Goal: Information Seeking & Learning: Compare options

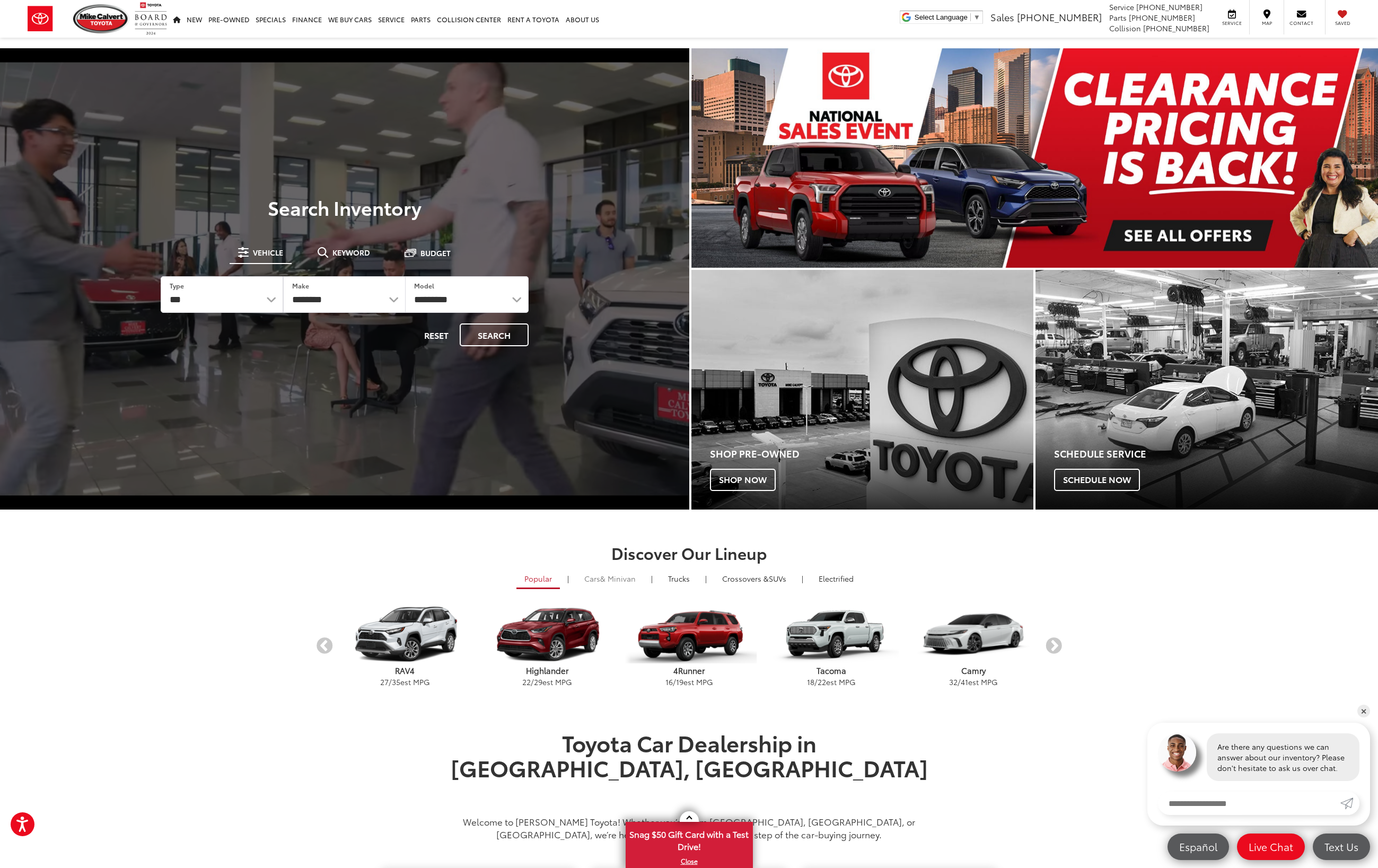
click at [626, 581] on span "& Minivan" at bounding box center [618, 578] width 35 height 11
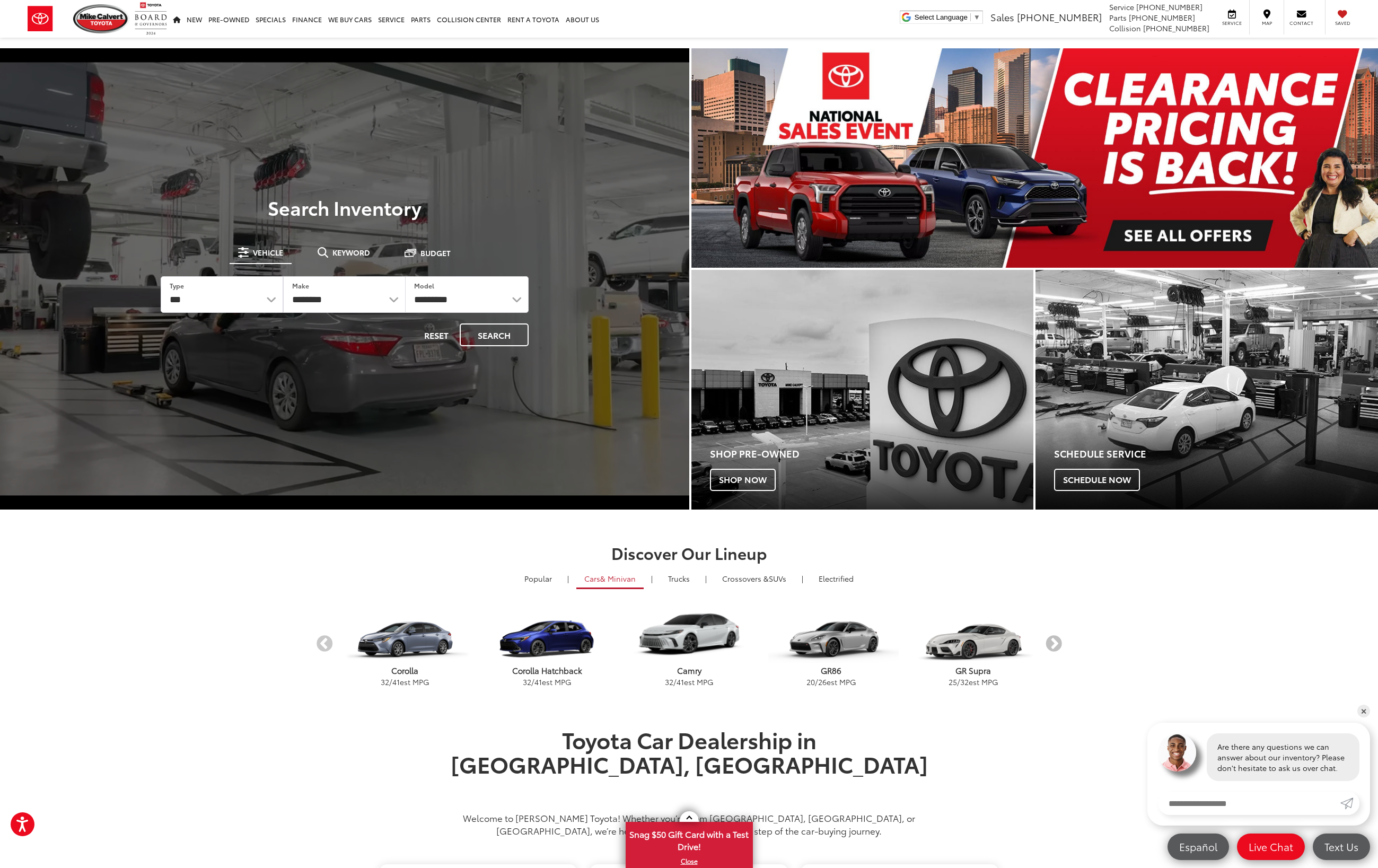
click at [1054, 643] on button "Next" at bounding box center [1053, 644] width 18 height 18
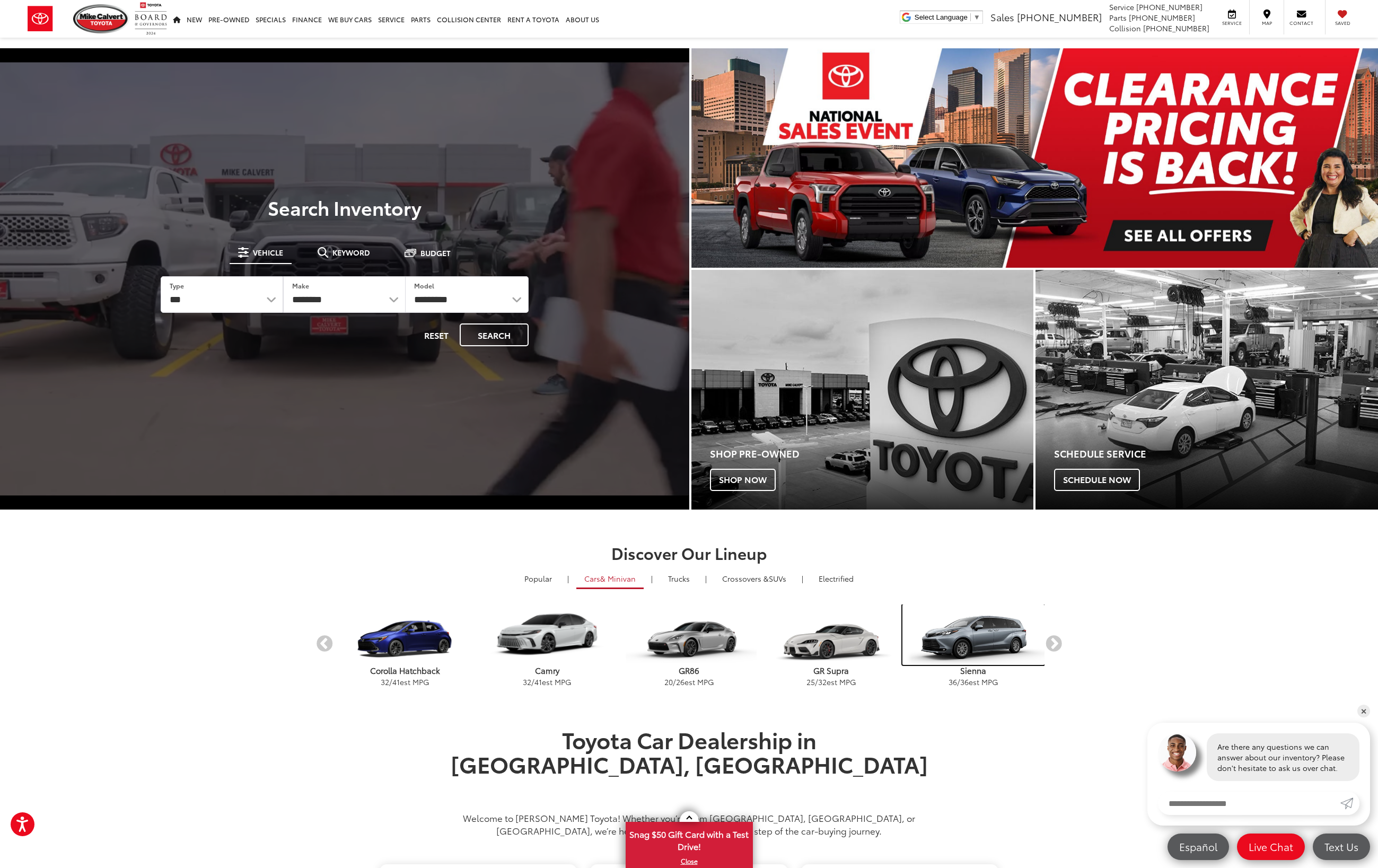
click at [999, 643] on img "carousel" at bounding box center [974, 634] width 142 height 61
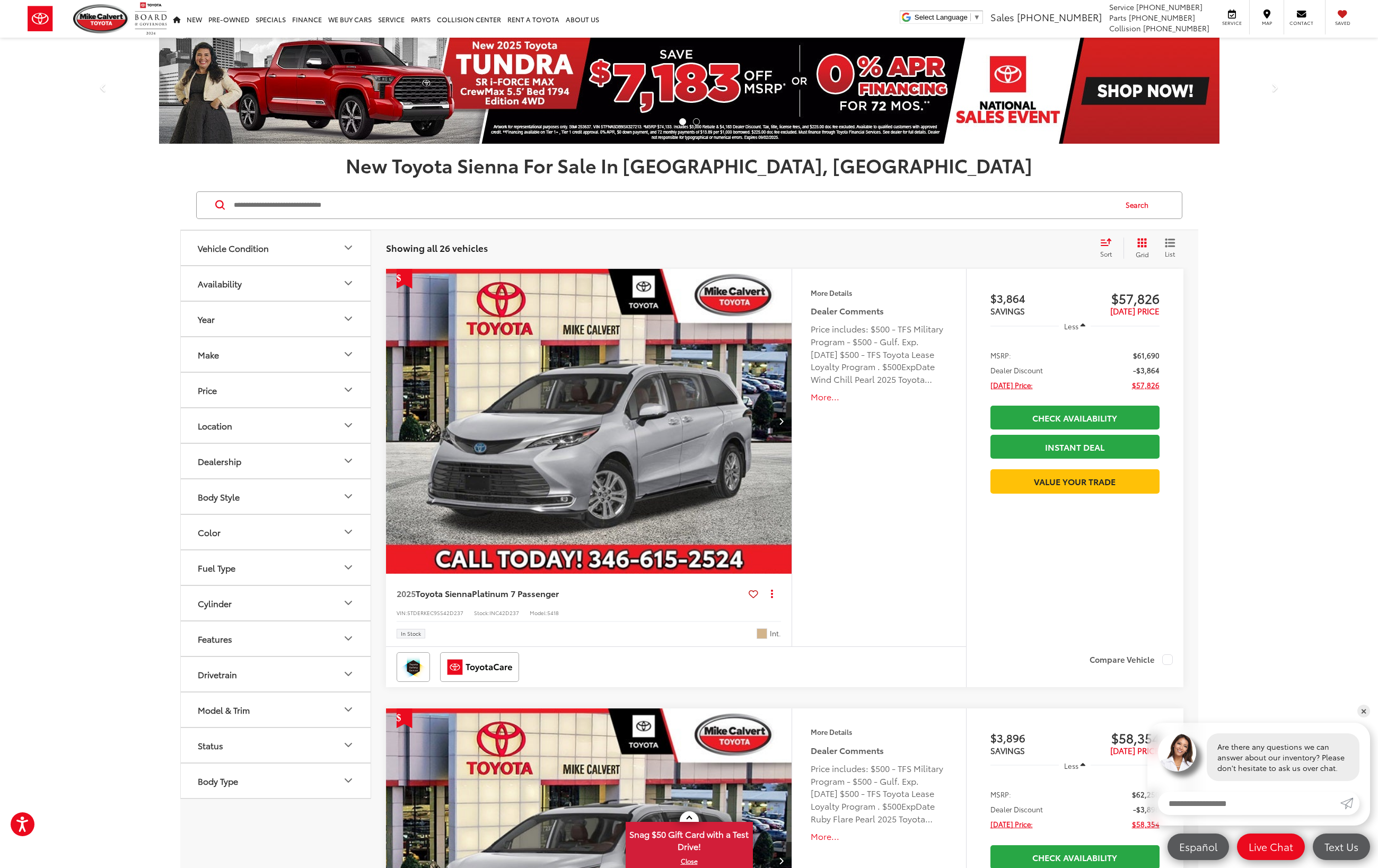
click at [345, 706] on icon "Model & Trim" at bounding box center [348, 709] width 12 height 12
click at [207, 742] on label "Sienna (26)" at bounding box center [275, 744] width 143 height 18
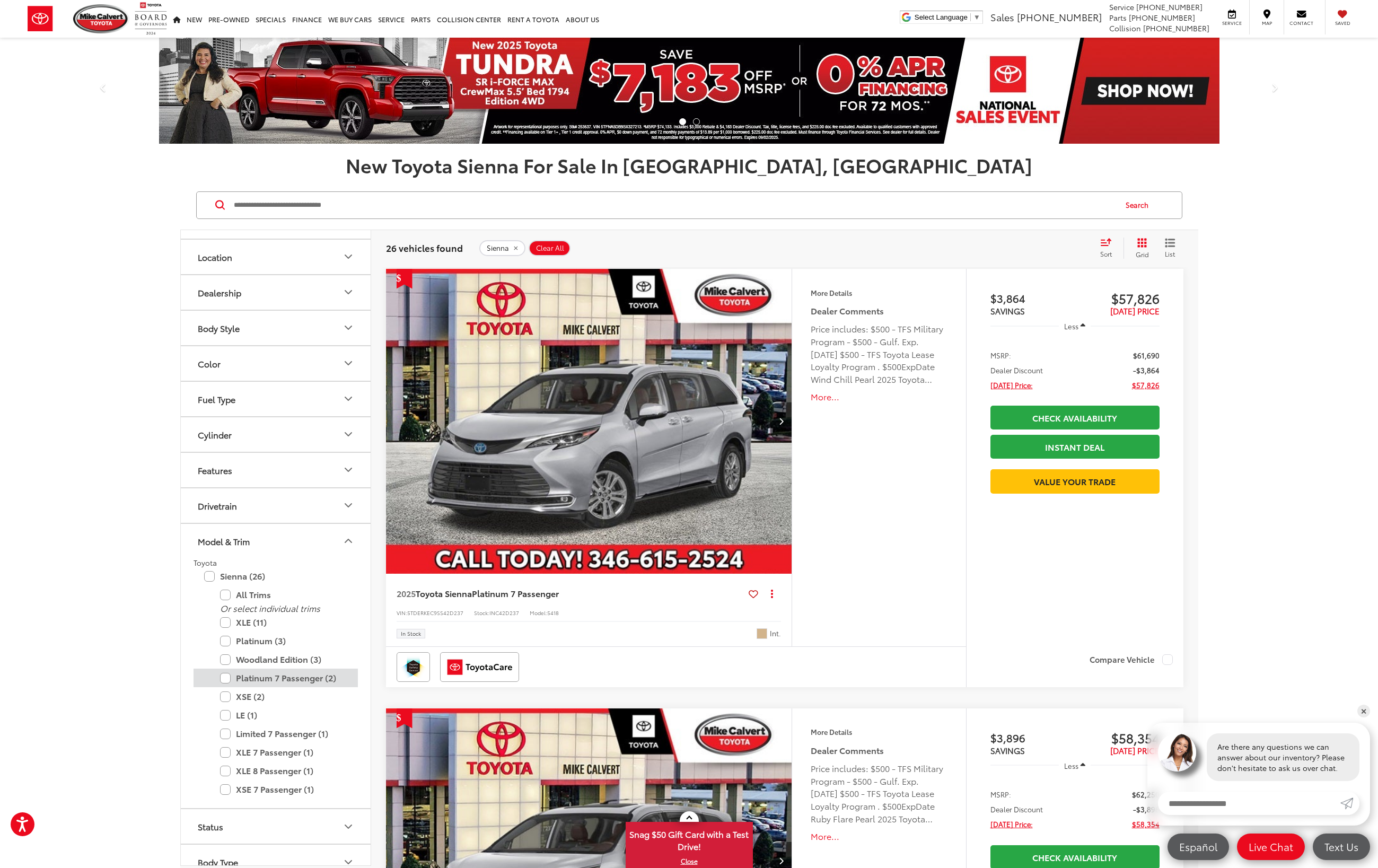
click at [225, 677] on label "Platinum 7 Passenger (2)" at bounding box center [283, 677] width 127 height 18
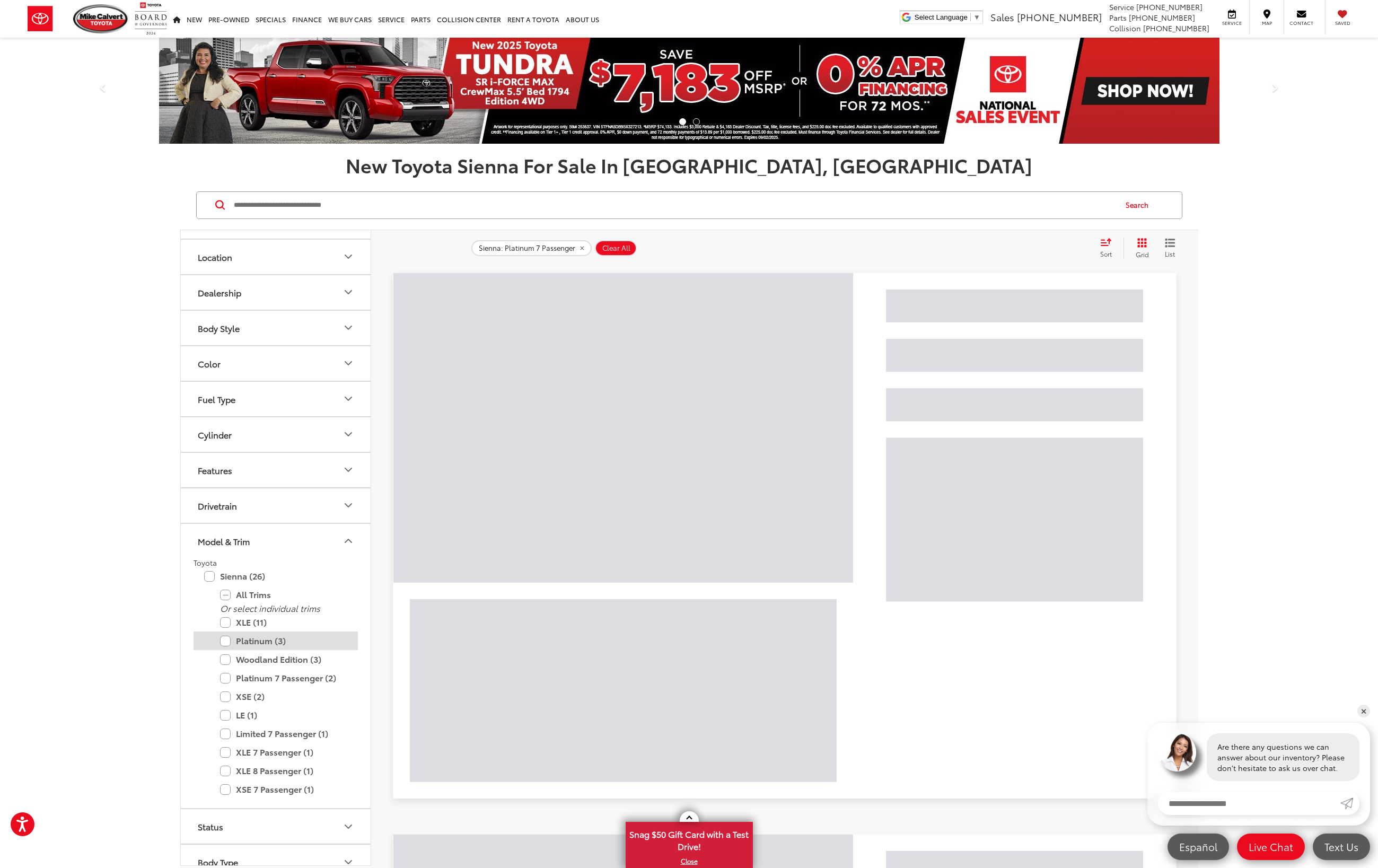
click at [226, 638] on label "Platinum (3)" at bounding box center [283, 640] width 127 height 18
